Goal: Task Accomplishment & Management: Complete application form

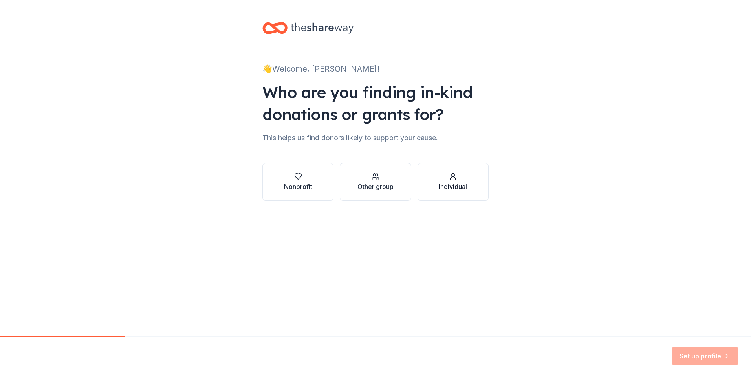
click at [448, 184] on div "Individual" at bounding box center [453, 186] width 28 height 9
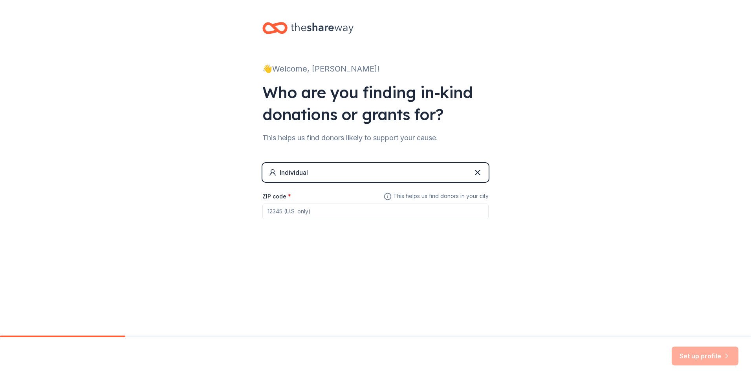
click at [454, 214] on input "ZIP code *" at bounding box center [375, 211] width 226 height 16
type input "3"
click at [295, 212] on input "ZIP code *" at bounding box center [375, 211] width 226 height 16
type input "5"
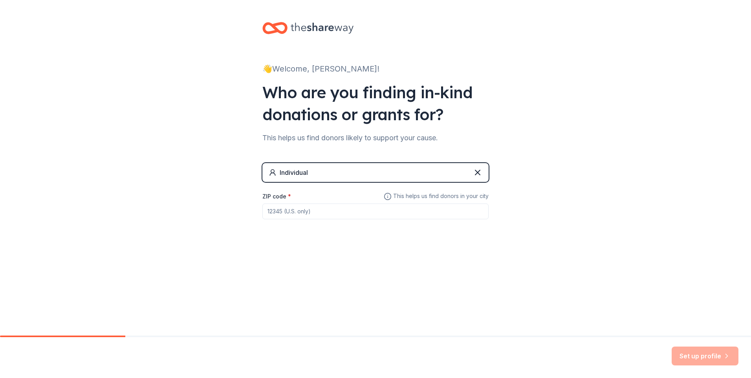
click at [322, 170] on div "Individual" at bounding box center [375, 172] width 226 height 19
click at [480, 171] on icon at bounding box center [477, 172] width 9 height 9
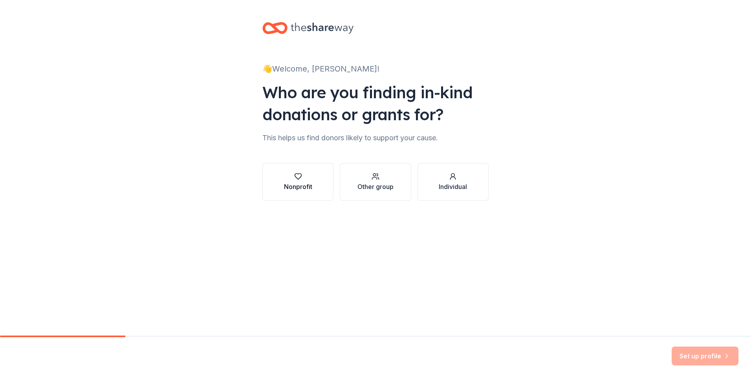
click at [303, 182] on div "Nonprofit" at bounding box center [298, 186] width 28 height 9
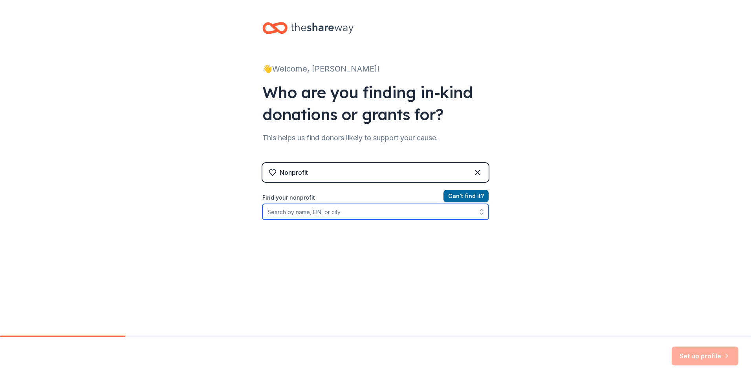
click at [474, 215] on button "button" at bounding box center [481, 212] width 14 height 16
click at [478, 214] on icon "button" at bounding box center [482, 212] width 8 height 8
click at [479, 213] on icon "button" at bounding box center [482, 212] width 8 height 8
click at [479, 209] on icon "button" at bounding box center [482, 212] width 8 height 8
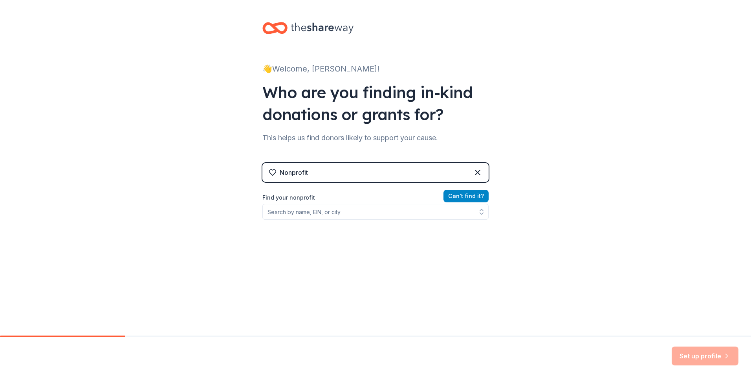
click at [462, 190] on button "Can ' t find it?" at bounding box center [465, 196] width 45 height 13
click at [464, 197] on button "Can ' t find it?" at bounding box center [465, 196] width 45 height 13
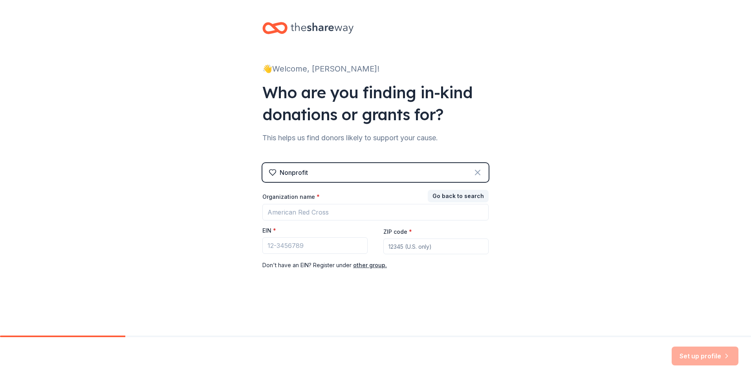
click at [475, 172] on icon at bounding box center [477, 172] width 9 height 9
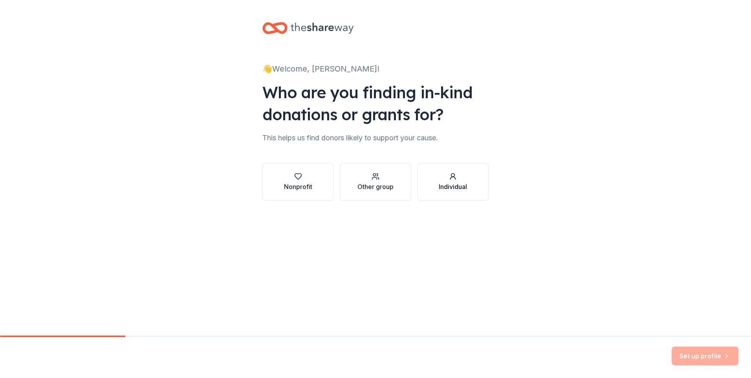
click at [443, 171] on button "Individual" at bounding box center [453, 182] width 71 height 38
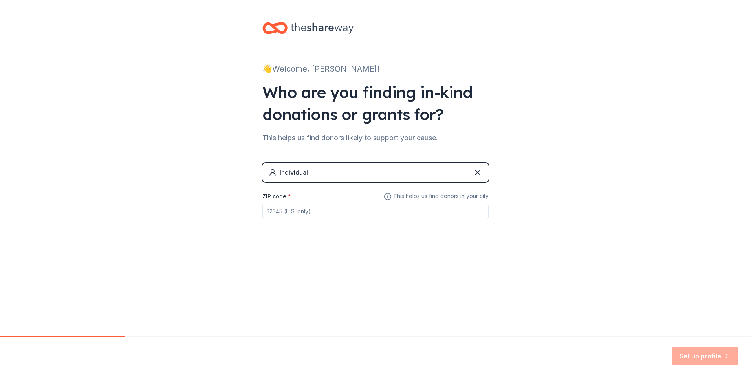
click at [334, 213] on input "ZIP code *" at bounding box center [375, 211] width 226 height 16
type input "12345"
click at [708, 357] on button "Set up profile" at bounding box center [705, 355] width 67 height 19
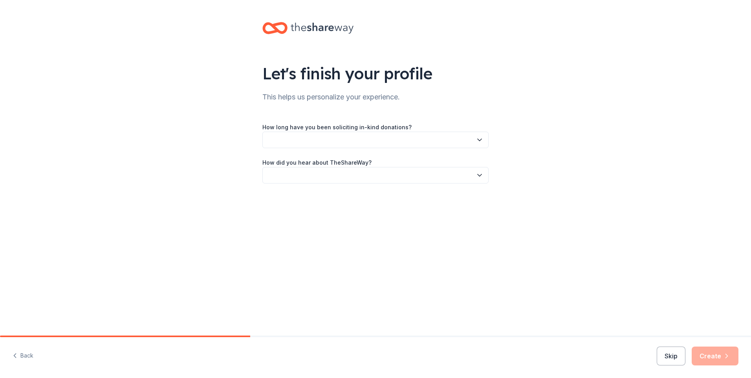
click at [481, 140] on icon "button" at bounding box center [480, 140] width 4 height 2
click at [297, 180] on div "1 to 2 years" at bounding box center [285, 176] width 29 height 9
click at [475, 176] on button "button" at bounding box center [375, 175] width 226 height 16
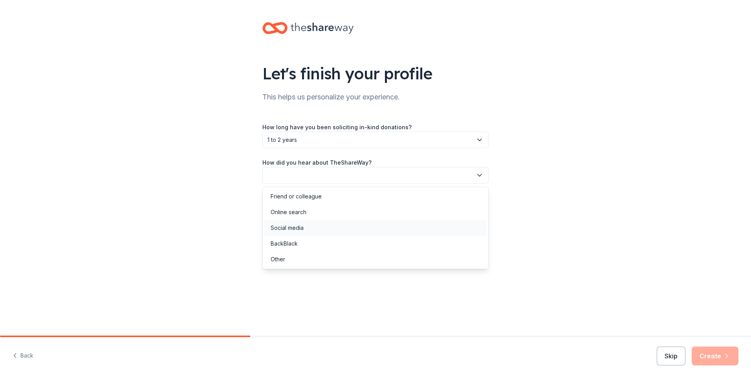
click at [302, 226] on div "Social media" at bounding box center [287, 227] width 33 height 9
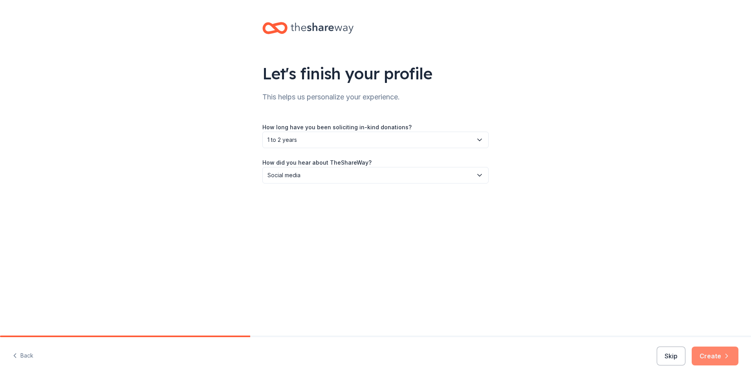
click at [702, 352] on button "Create" at bounding box center [715, 355] width 47 height 19
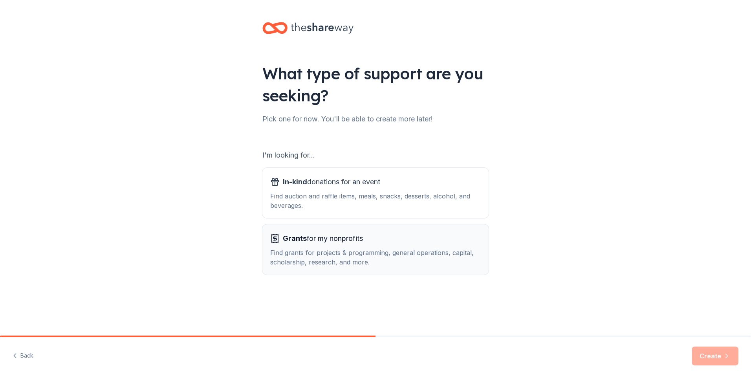
click at [355, 255] on div "Find grants for projects & programming, general operations, capital, scholarshi…" at bounding box center [375, 257] width 211 height 19
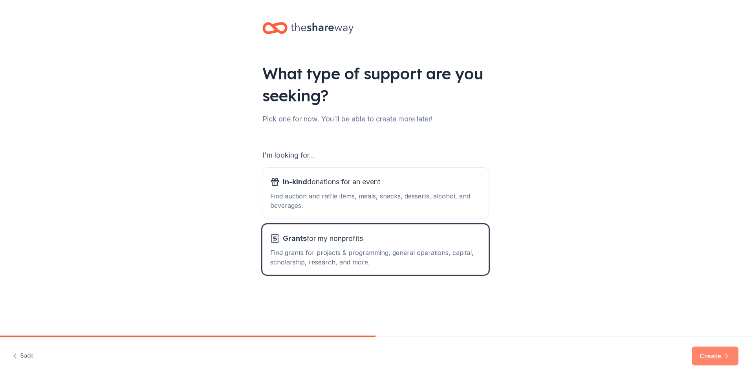
click at [704, 353] on button "Create" at bounding box center [715, 355] width 47 height 19
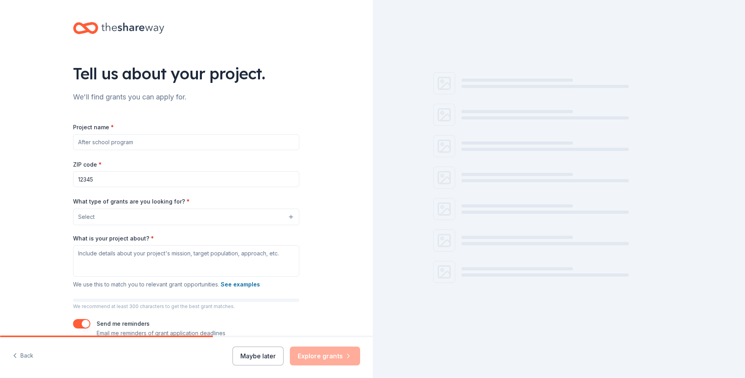
click at [176, 141] on input "Project name *" at bounding box center [186, 142] width 226 height 16
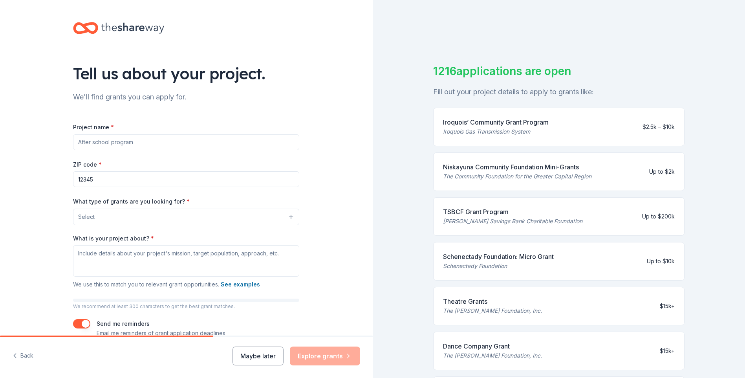
type input "p"
type input "Planet Computer Training"
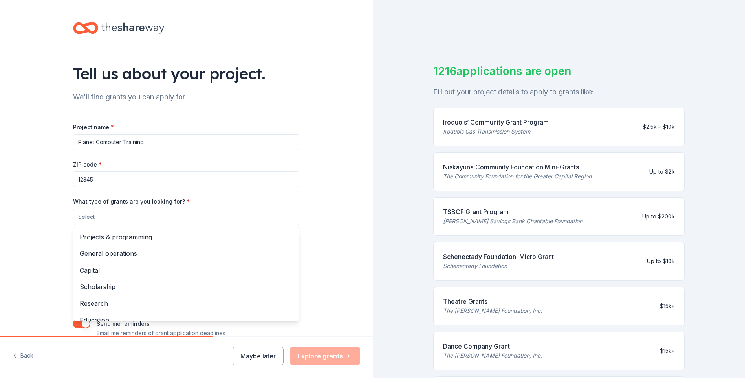
click at [204, 221] on button "Select" at bounding box center [186, 217] width 226 height 16
click at [92, 269] on span "Capital" at bounding box center [186, 270] width 213 height 10
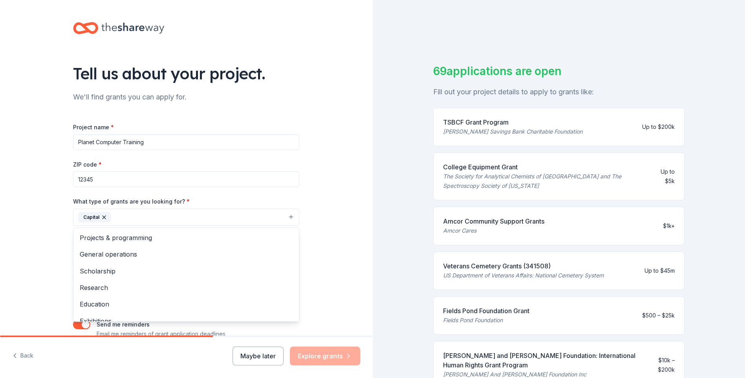
click at [26, 237] on div "Tell us about your project. We'll find grants you can apply for. Project name *…" at bounding box center [186, 188] width 373 height 376
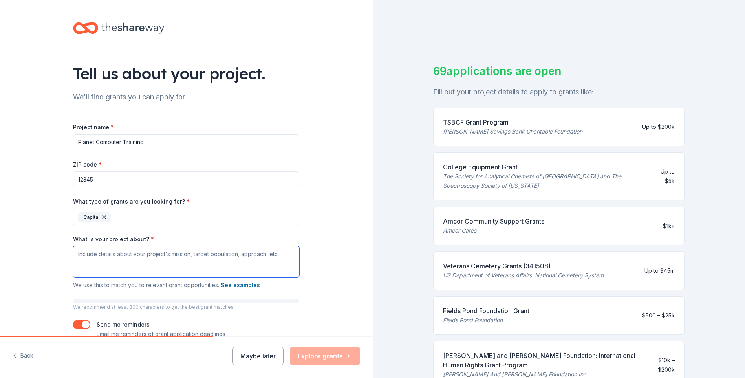
click at [156, 260] on textarea "What is your project about? *" at bounding box center [186, 261] width 226 height 31
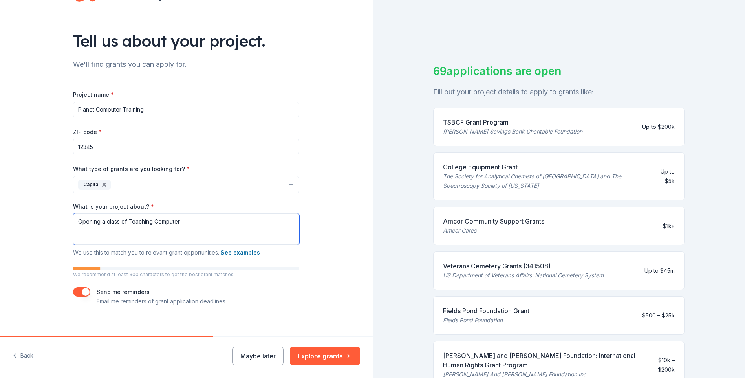
scroll to position [41, 0]
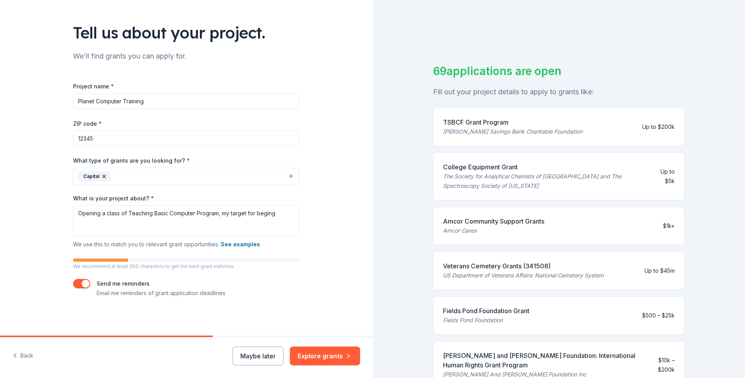
drag, startPoint x: 258, startPoint y: 214, endPoint x: 325, endPoint y: 205, distance: 67.8
click at [325, 205] on div "Tell us about your project. We'll find grants you can apply for. Project name *…" at bounding box center [186, 147] width 373 height 376
click at [274, 217] on textarea "Opening a class of Teaching Basic Computer Program, my target for beging" at bounding box center [186, 220] width 226 height 31
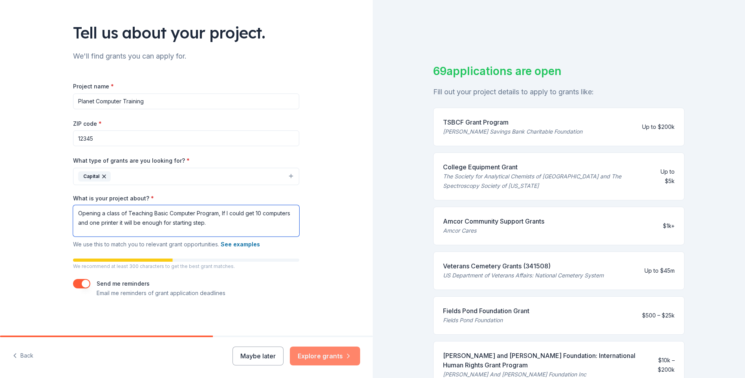
type textarea "Opening a class of Teaching Basic Computer Program, If I could get 10 computers…"
click at [334, 355] on button "Explore grants" at bounding box center [325, 355] width 70 height 19
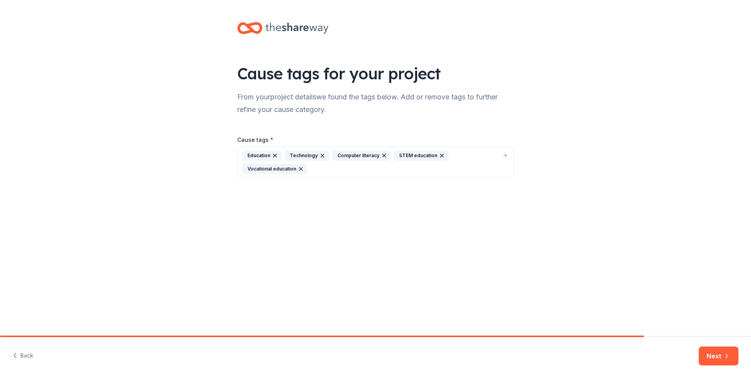
drag, startPoint x: 727, startPoint y: 358, endPoint x: 465, endPoint y: 289, distance: 270.7
click at [465, 289] on div "Cause tags for your project From your project details we found the tags below. …" at bounding box center [375, 189] width 751 height 378
click at [439, 155] on icon "button" at bounding box center [442, 155] width 6 height 6
click at [713, 353] on button "Next" at bounding box center [719, 355] width 40 height 19
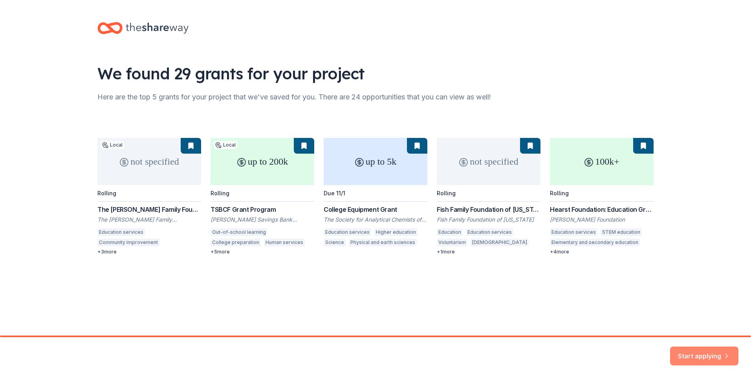
click at [707, 354] on button "Start applying" at bounding box center [704, 351] width 68 height 19
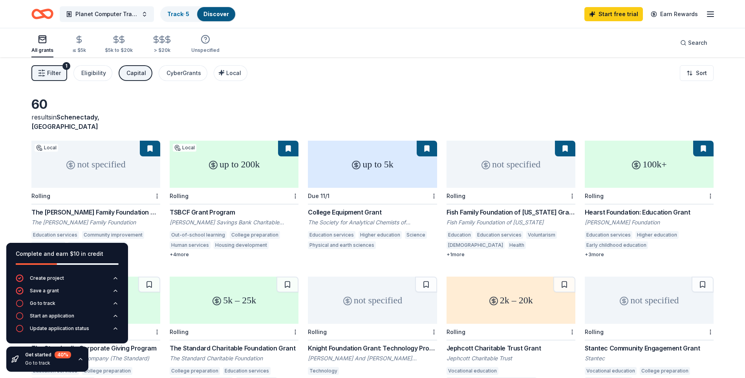
click at [63, 66] on div "1" at bounding box center [66, 66] width 8 height 8
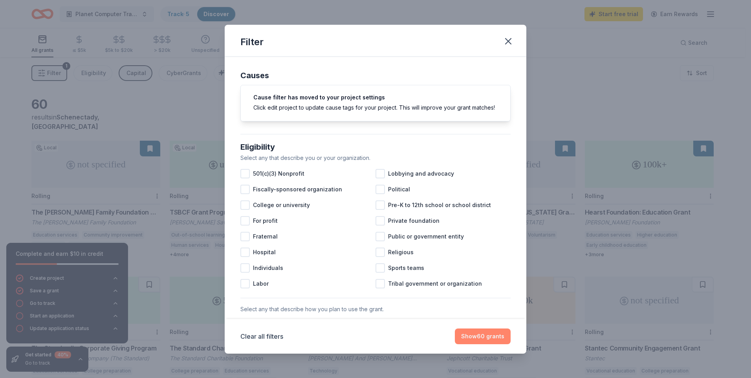
click at [478, 339] on button "Show 60 grants" at bounding box center [483, 336] width 56 height 16
